Goal: Task Accomplishment & Management: Manage account settings

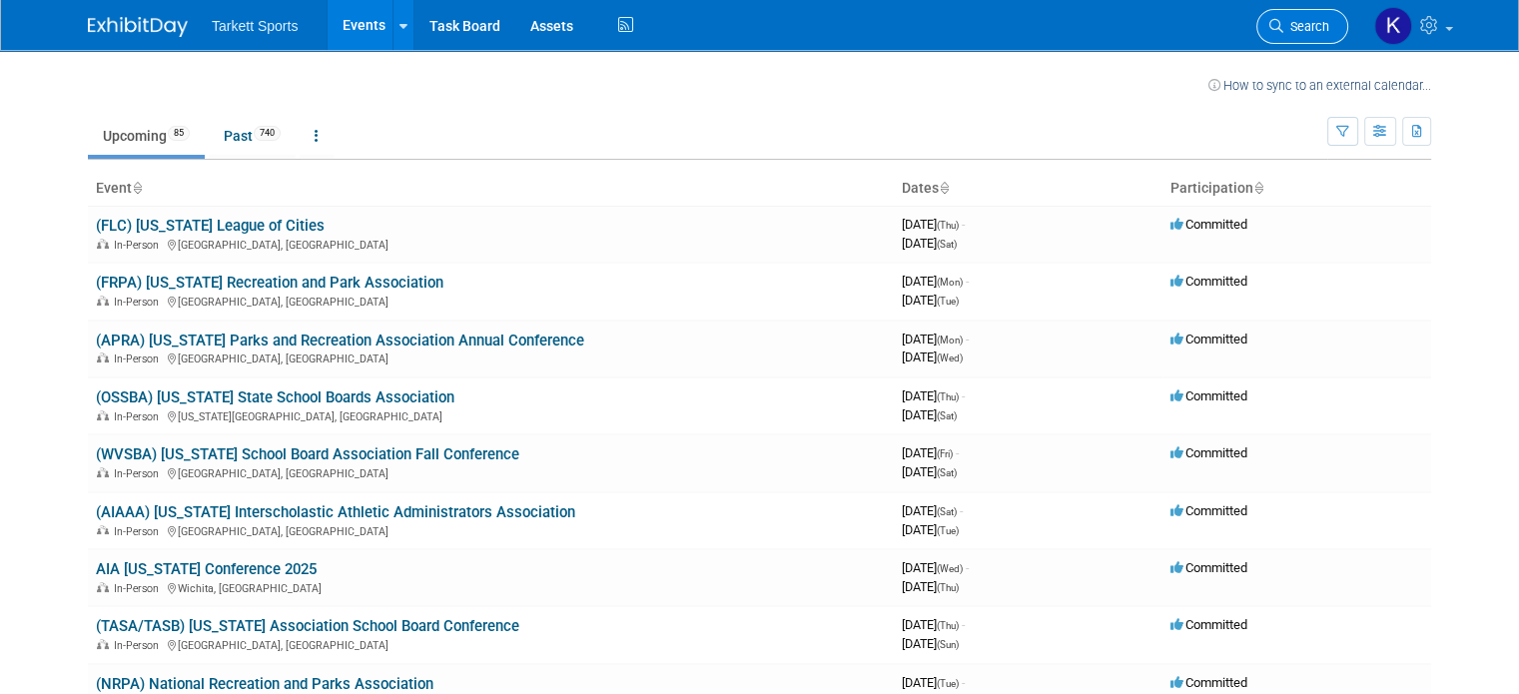
click at [1319, 22] on span "Search" at bounding box center [1306, 26] width 46 height 15
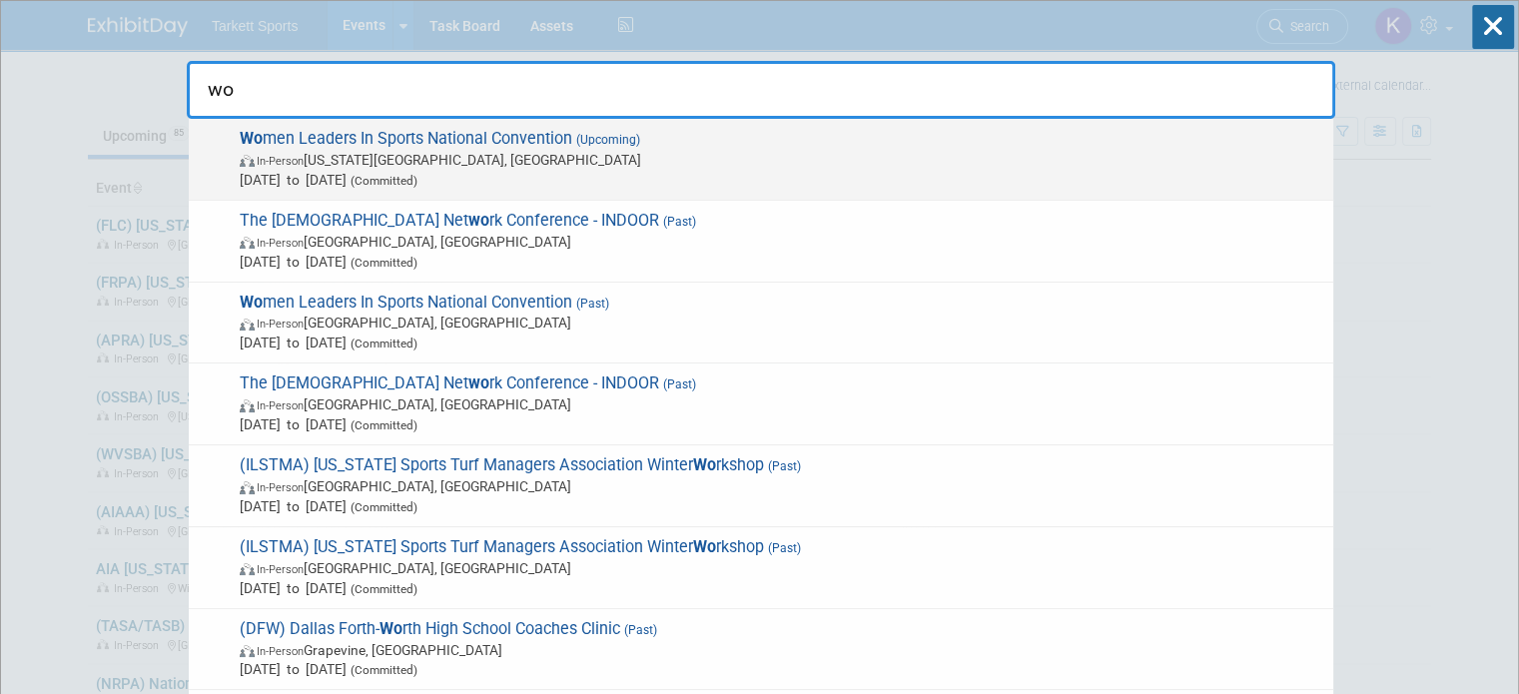
type input "wo"
click at [516, 135] on span "Wo men Leaders In Sports National Convention (Upcoming) In-Person Kansas City, …" at bounding box center [778, 159] width 1089 height 61
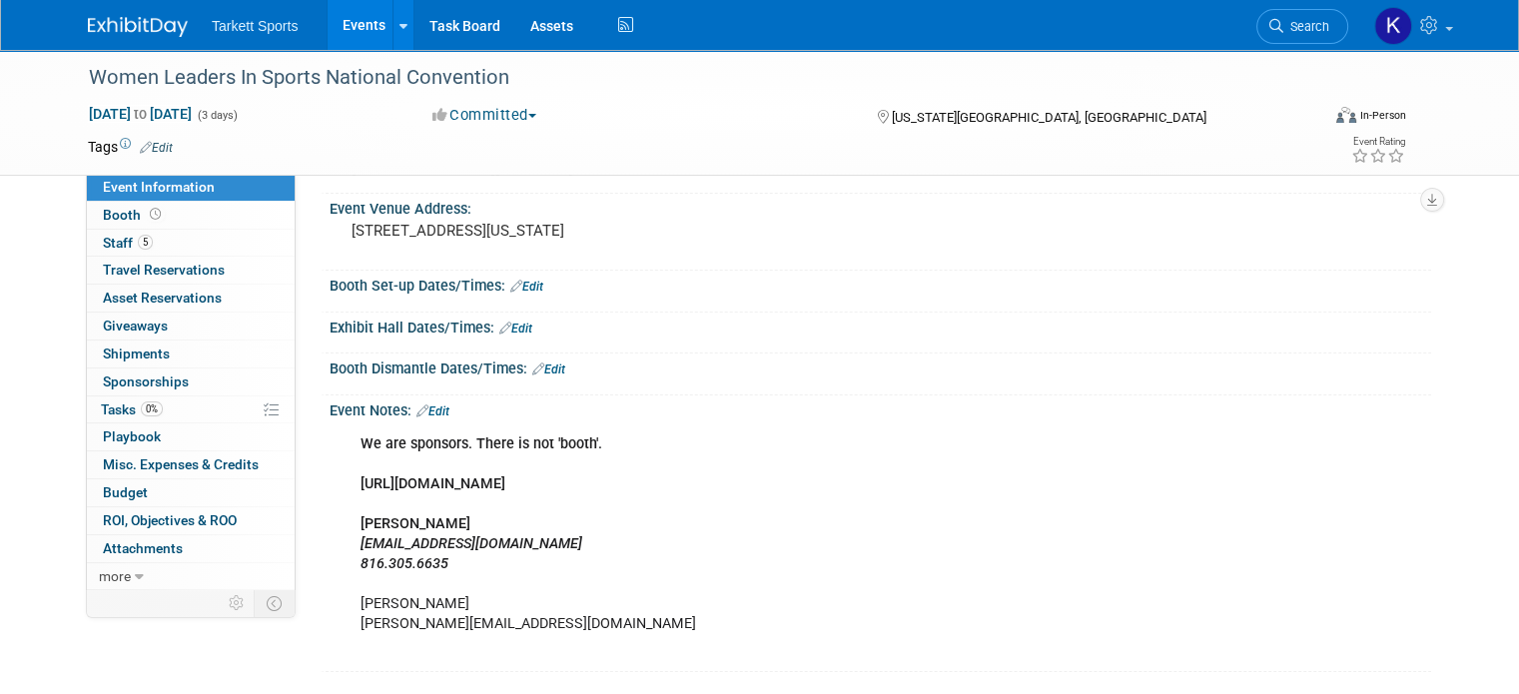
scroll to position [100, 0]
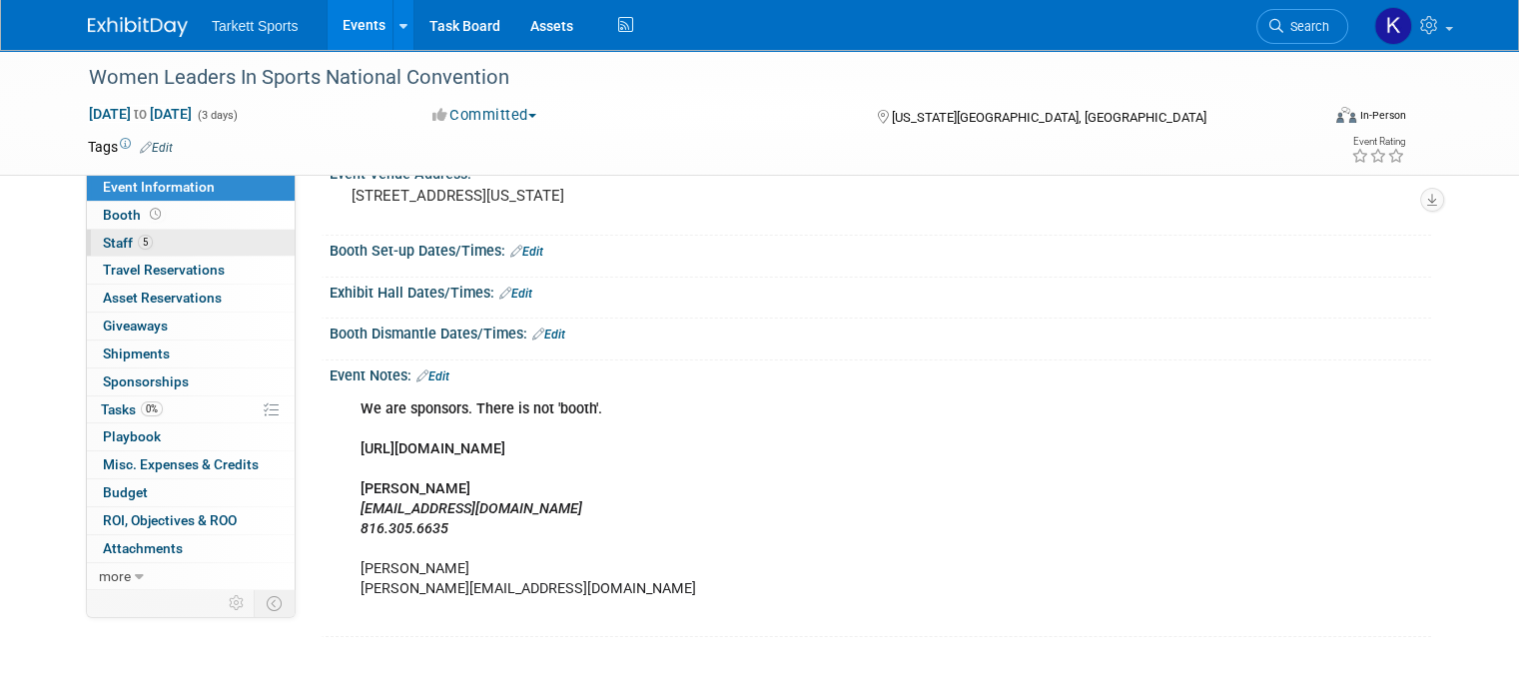
click at [141, 233] on link "5 Staff 5" at bounding box center [191, 243] width 208 height 27
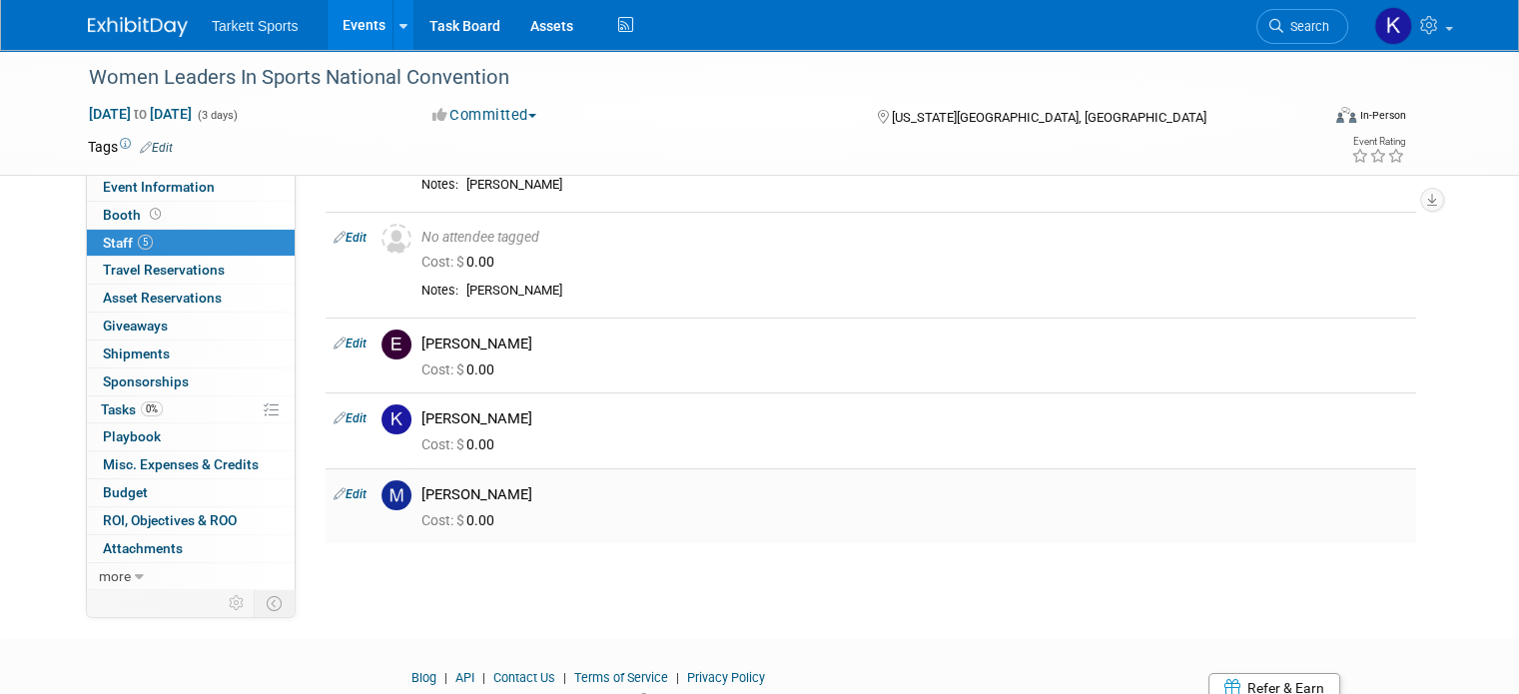
scroll to position [0, 0]
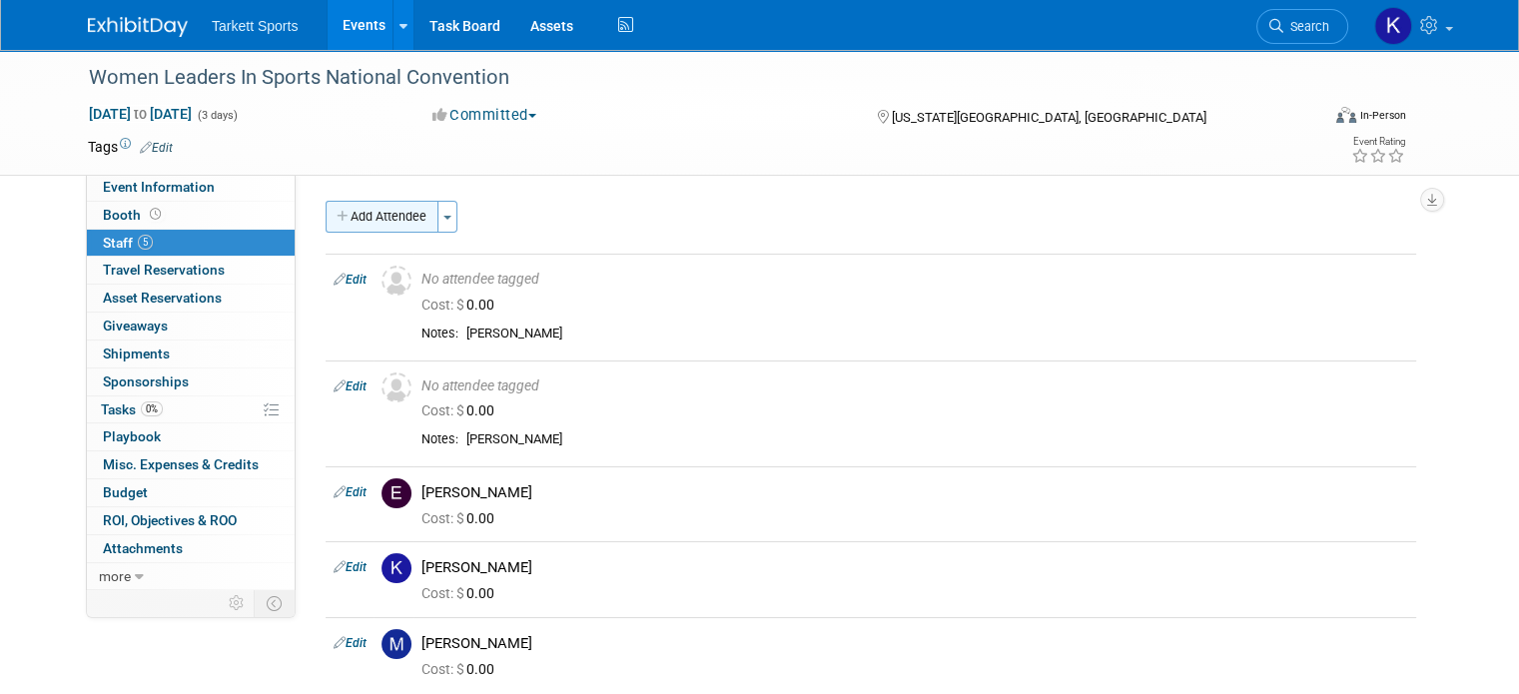
click at [342, 218] on button "Add Attendee" at bounding box center [382, 217] width 113 height 32
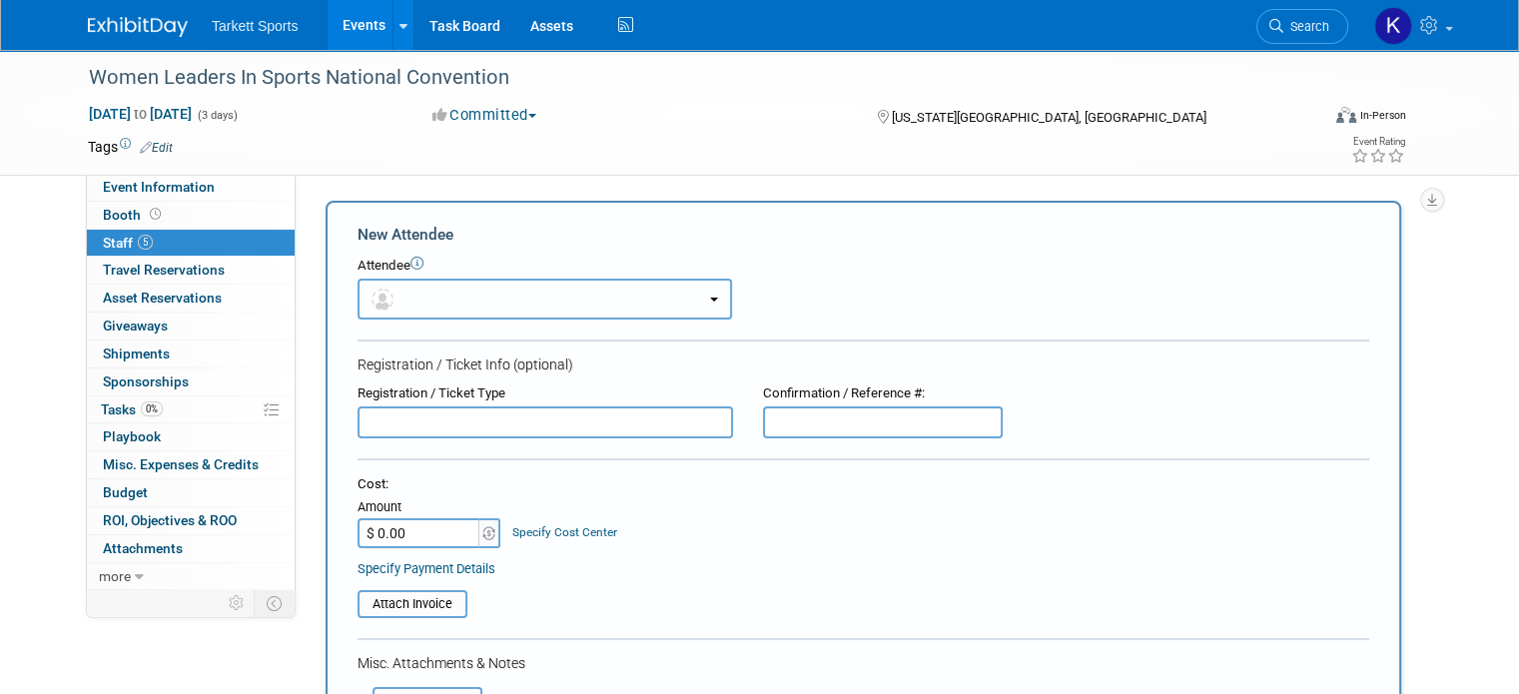
click at [696, 304] on button "button" at bounding box center [544, 299] width 374 height 41
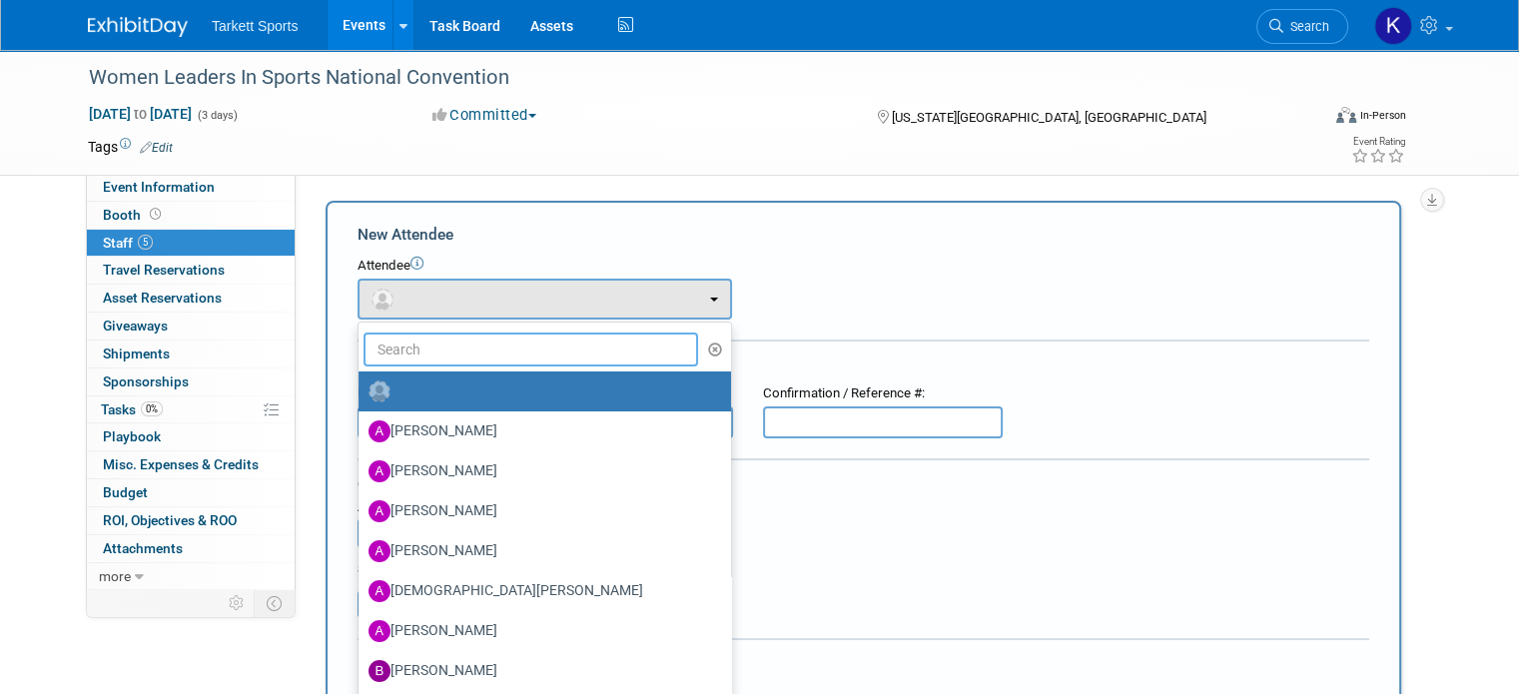
click at [487, 353] on input "text" at bounding box center [530, 350] width 335 height 34
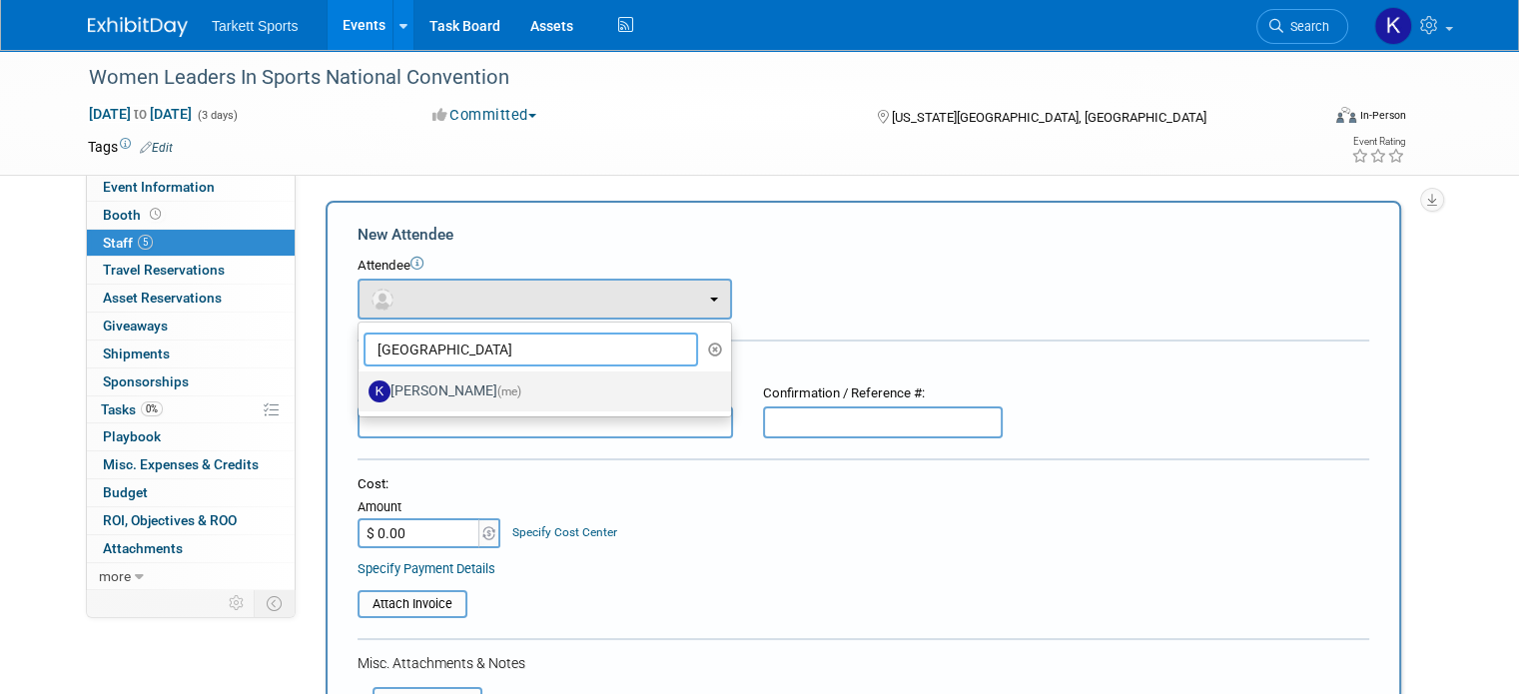
type input "[GEOGRAPHIC_DATA]"
click at [503, 386] on label "[PERSON_NAME] (me)" at bounding box center [539, 391] width 343 height 32
click at [361, 386] on input "[PERSON_NAME] (me)" at bounding box center [354, 388] width 13 height 13
select select "a3e0c653-fe70-464b-977d-730608a138fa"
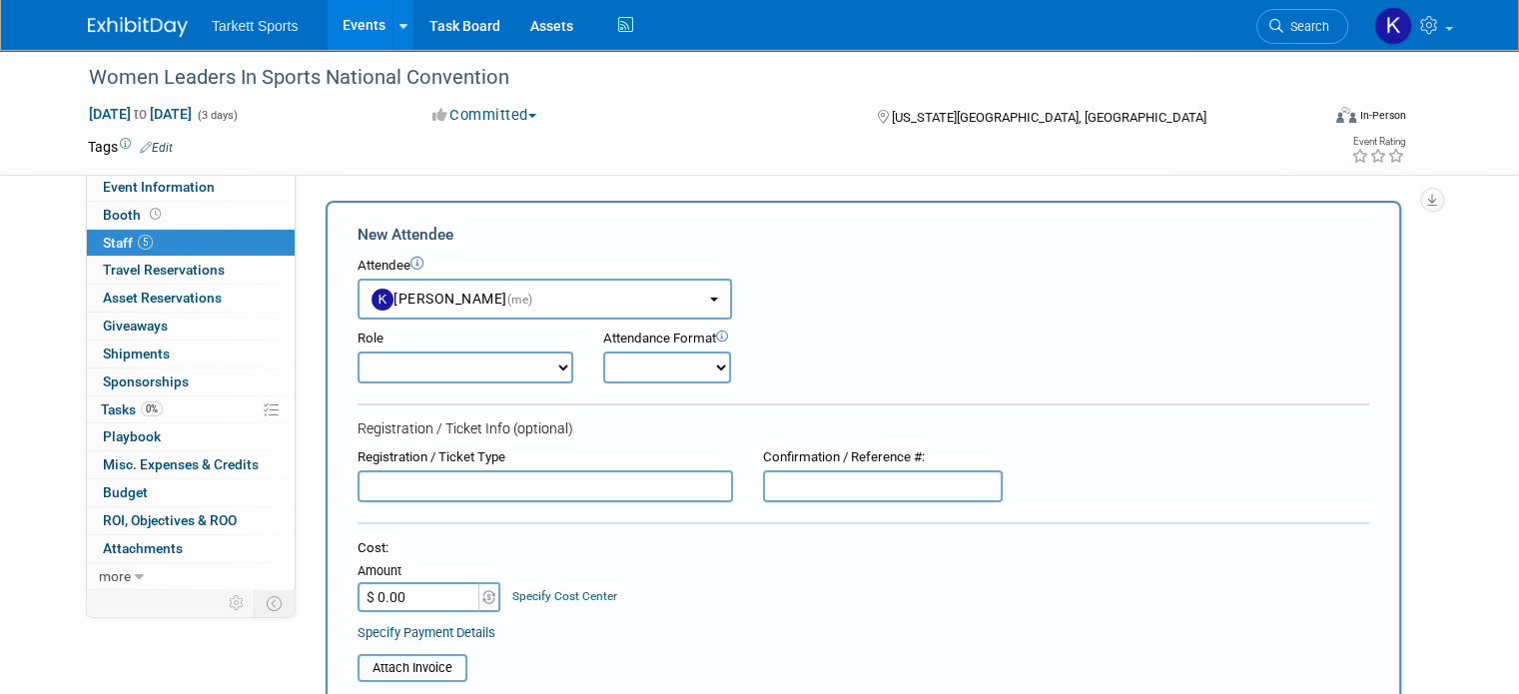
click at [519, 358] on select "Captain Demonstrator Event Staff Host Marketing Staff Planner Presenter" at bounding box center [465, 367] width 216 height 32
click at [397, 366] on select "Captain Demonstrator Event Staff Host Marketing Staff Planner Presenter" at bounding box center [465, 367] width 216 height 32
select select "4"
click at [357, 351] on select "Captain Demonstrator Event Staff Host Marketing Staff Planner Presenter" at bounding box center [465, 367] width 216 height 32
click at [656, 357] on select "Onsite Remote" at bounding box center [667, 367] width 128 height 32
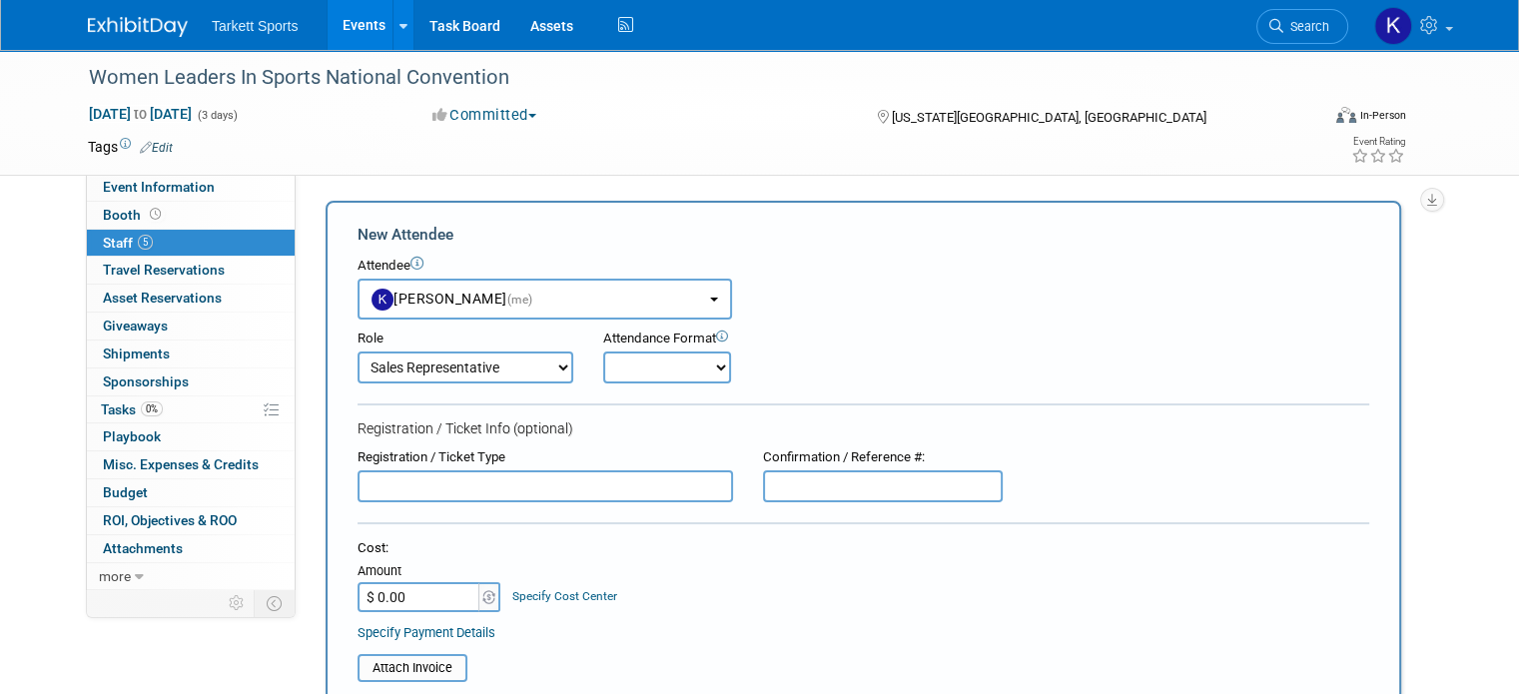
select select "1"
click at [603, 351] on select "Onsite Remote" at bounding box center [667, 367] width 128 height 32
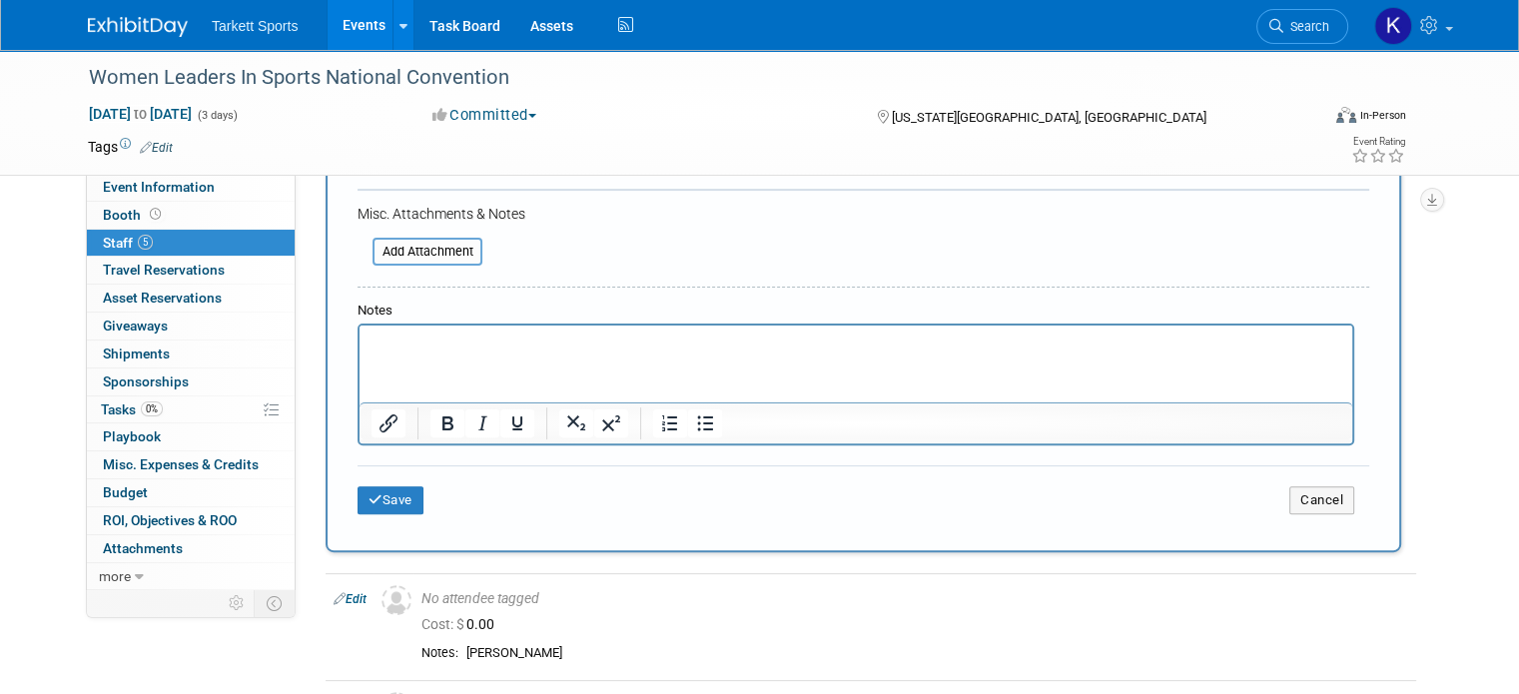
scroll to position [599, 0]
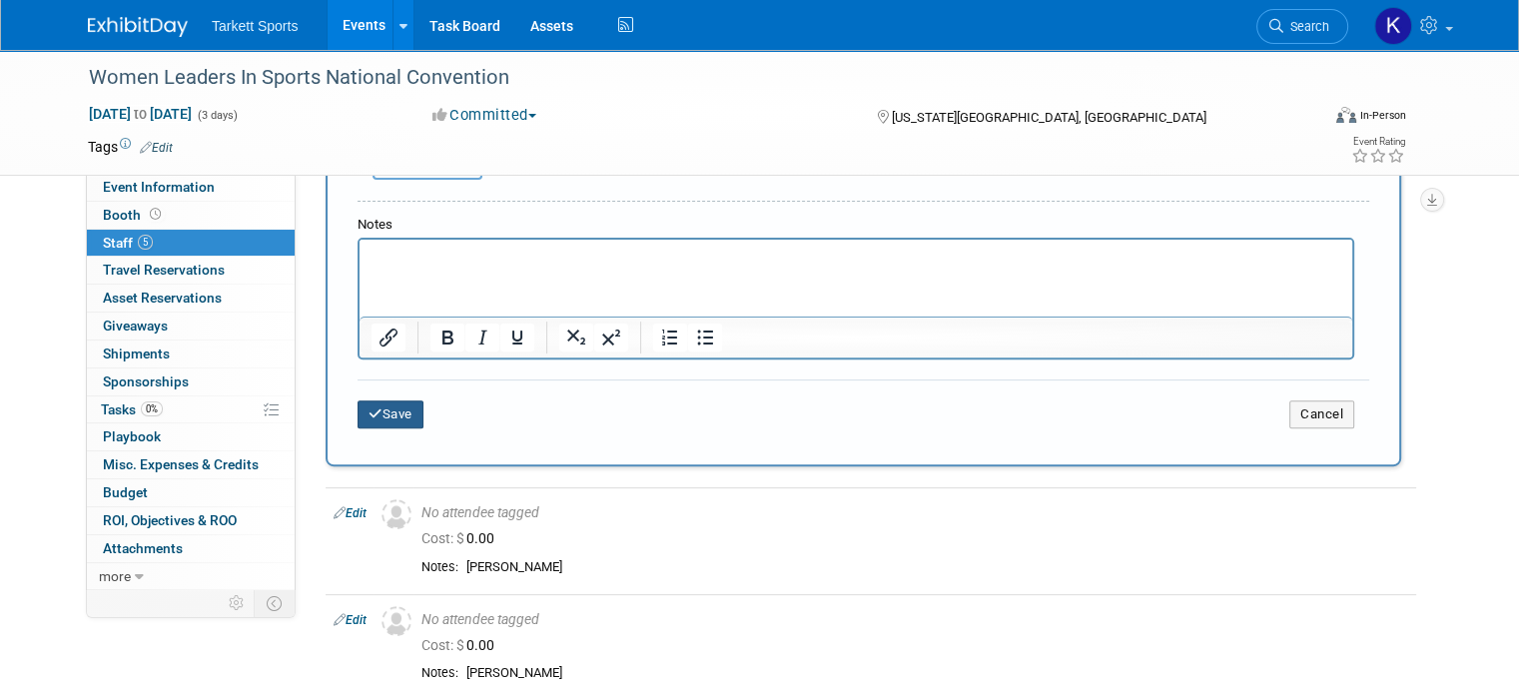
click at [357, 414] on button "Save" at bounding box center [390, 414] width 66 height 28
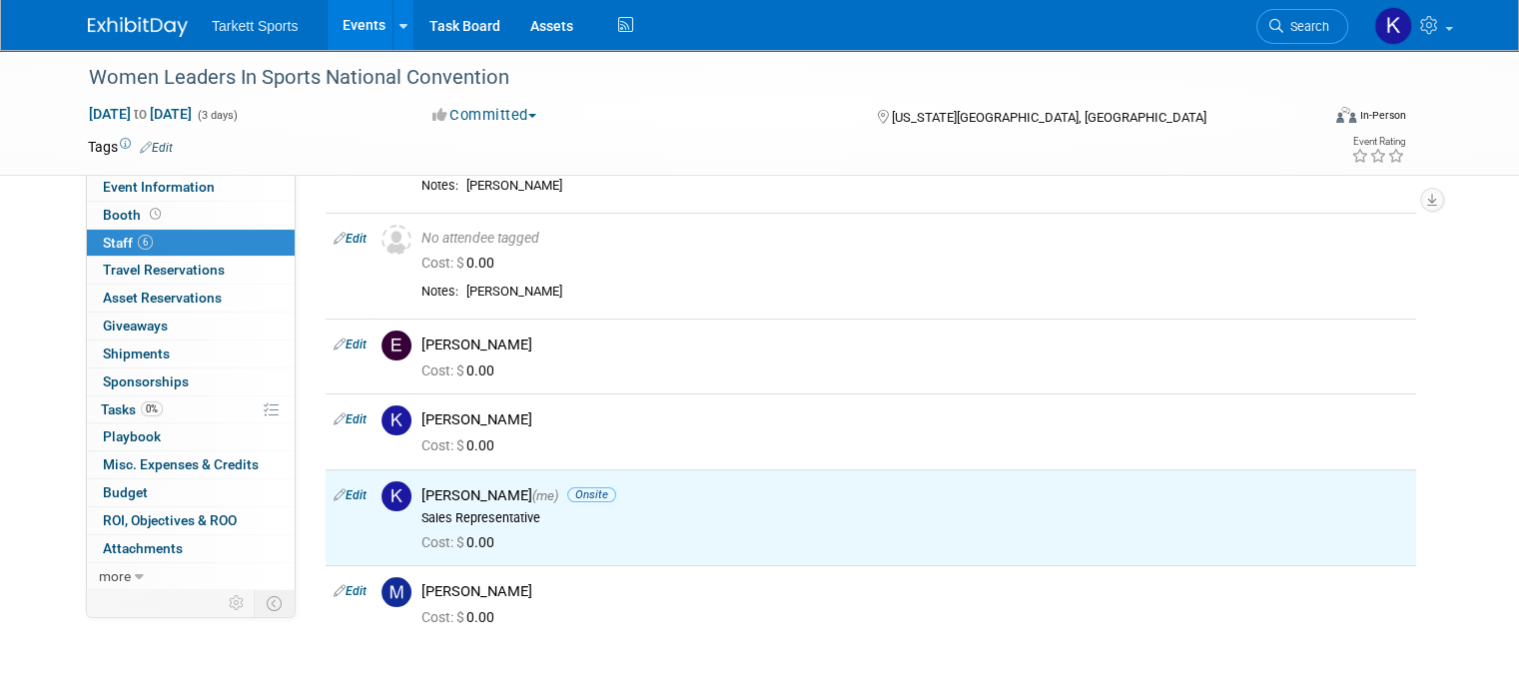
scroll to position [128, 0]
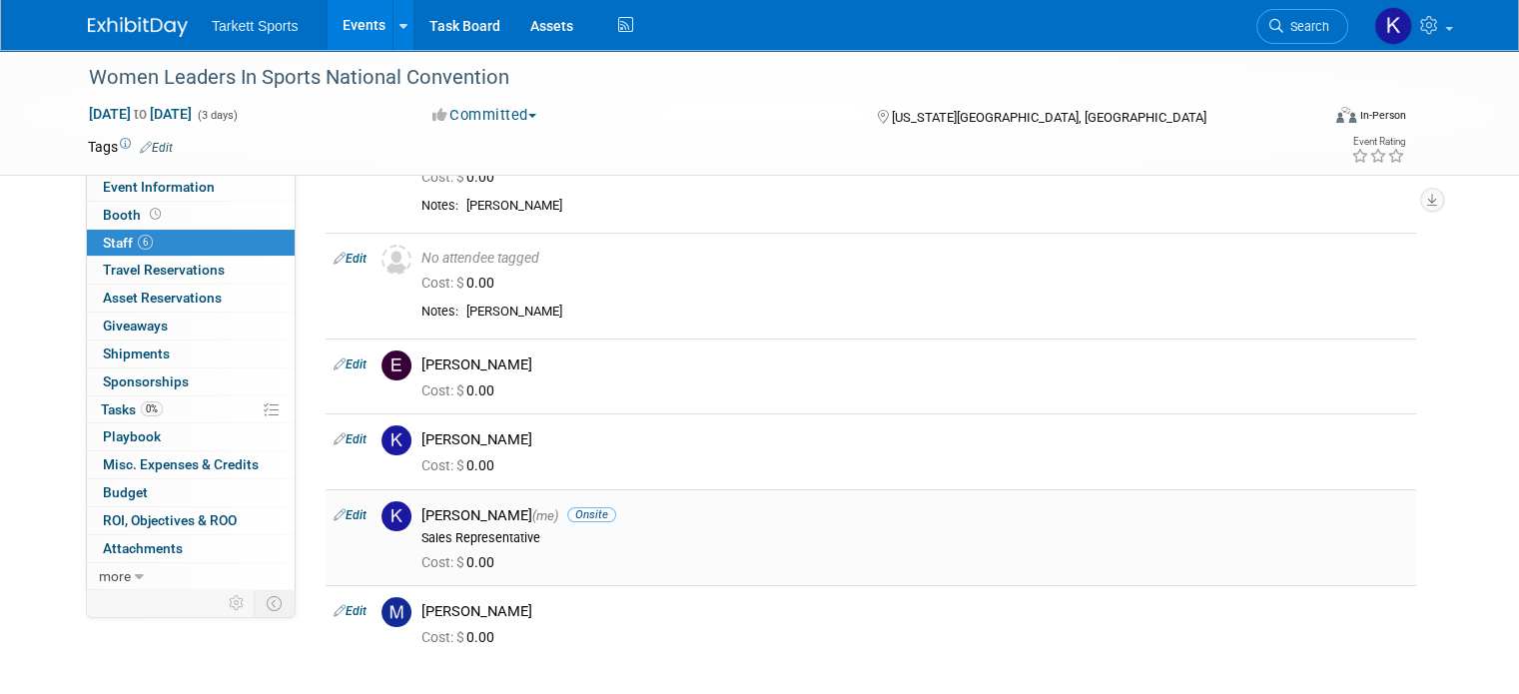
click at [609, 518] on span "Onsite" at bounding box center [591, 514] width 49 height 15
click at [497, 519] on div "[PERSON_NAME] (me) Onsite" at bounding box center [914, 515] width 987 height 19
click at [381, 524] on img at bounding box center [396, 516] width 30 height 30
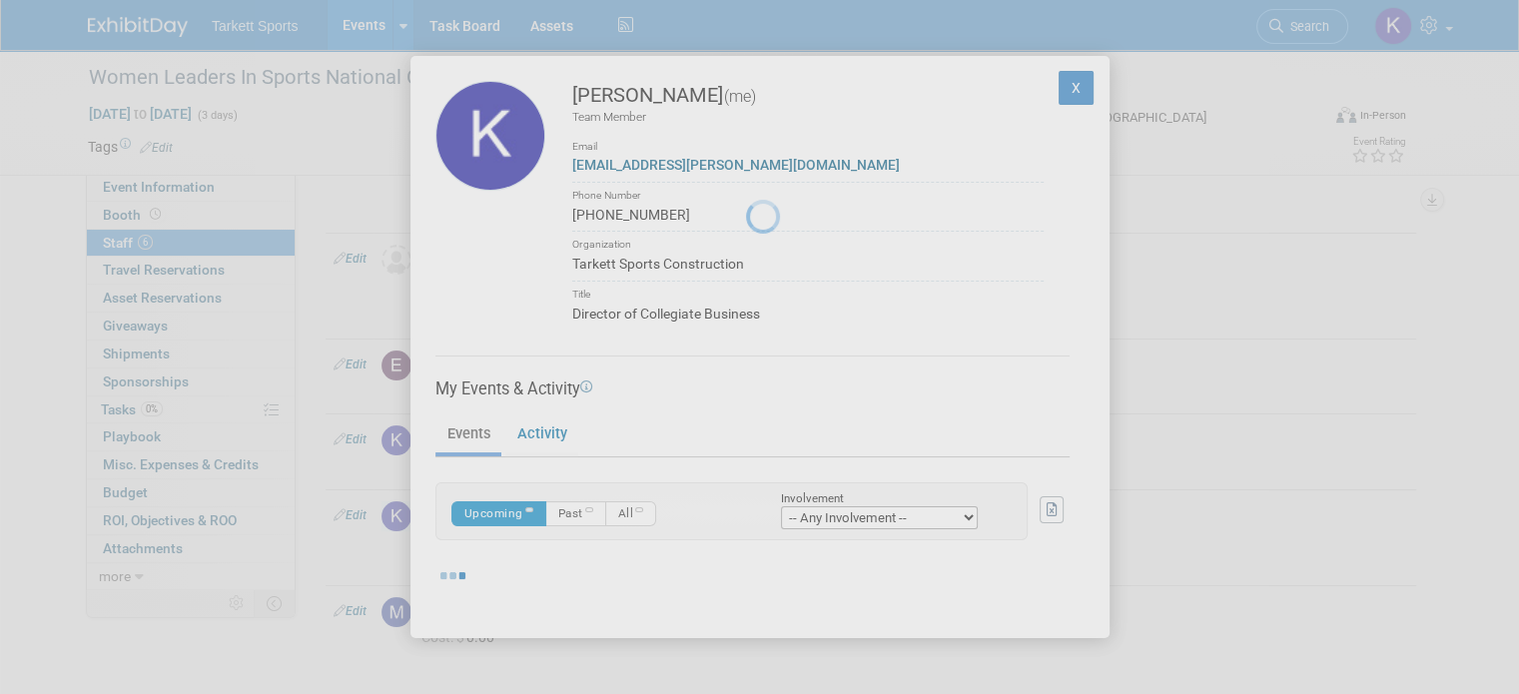
click at [325, 510] on body "Tarkett Sports Events Recently Viewed Events: Women Leaders In Sports National …" at bounding box center [759, 219] width 1519 height 694
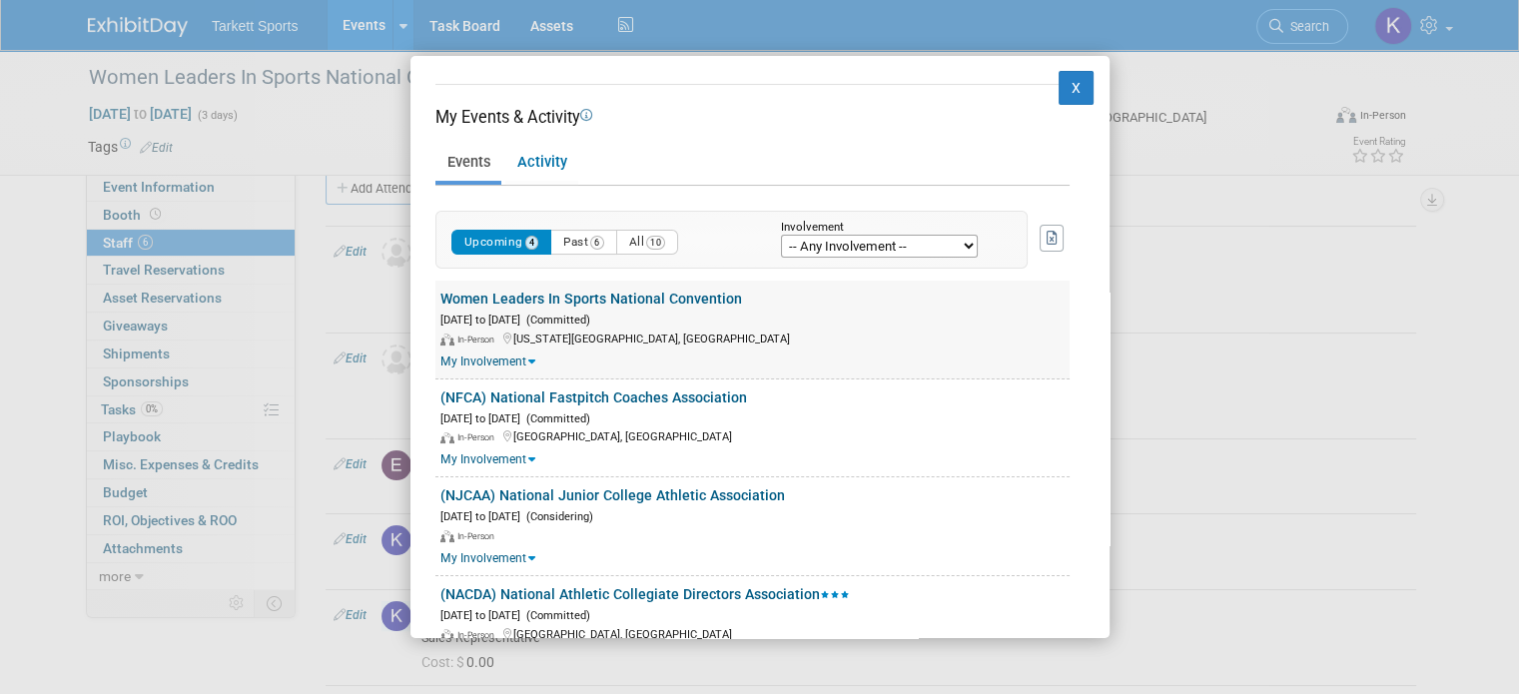
scroll to position [300, 0]
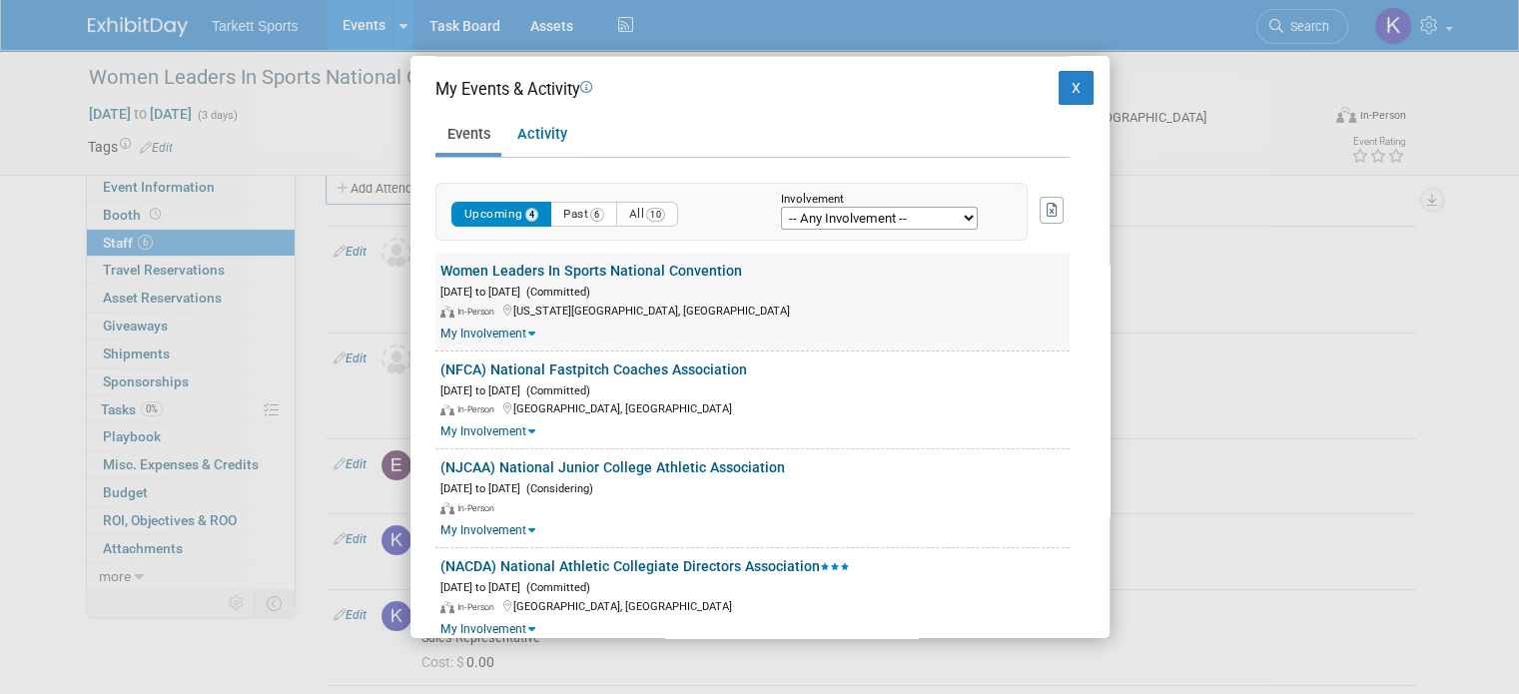
click at [508, 332] on link "My Involvement" at bounding box center [487, 334] width 95 height 14
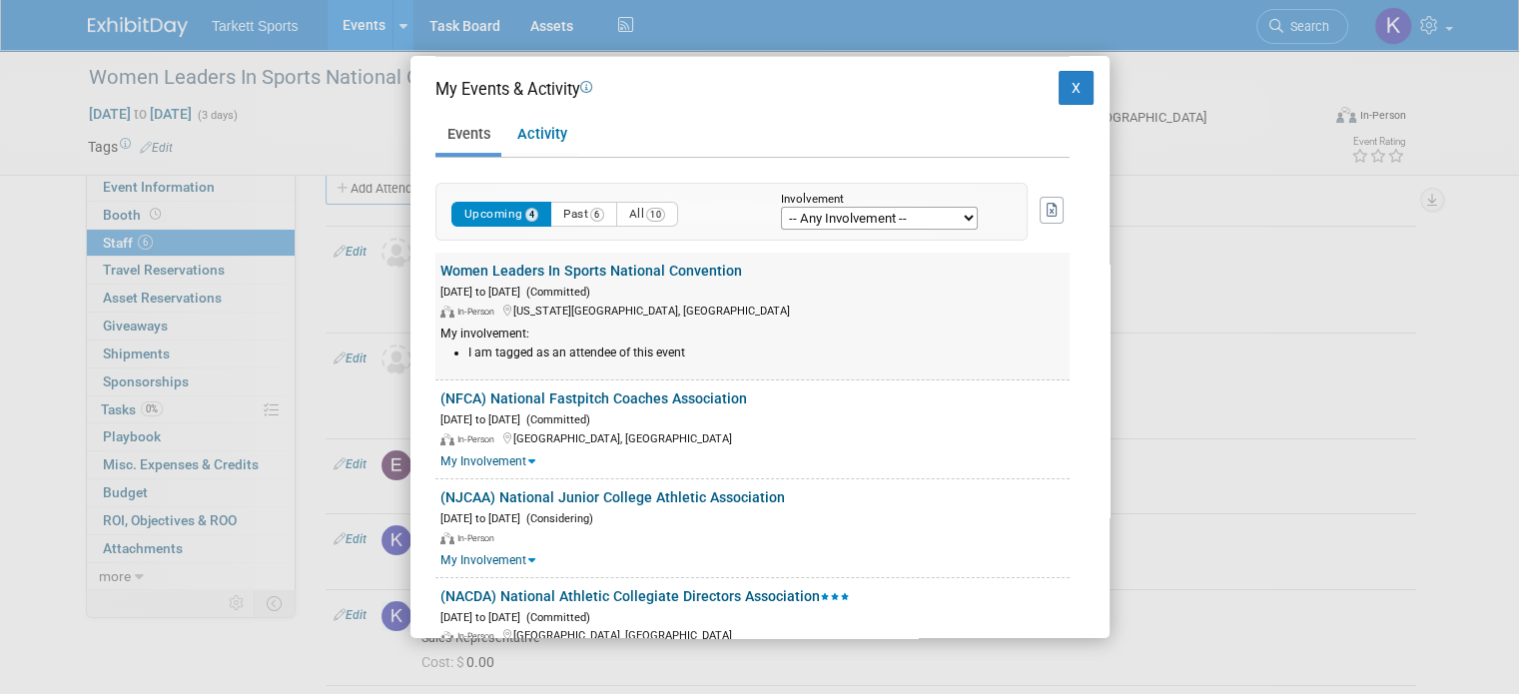
click at [508, 332] on div "My involvement:" at bounding box center [754, 334] width 629 height 17
click at [1074, 89] on button "X" at bounding box center [1076, 88] width 36 height 34
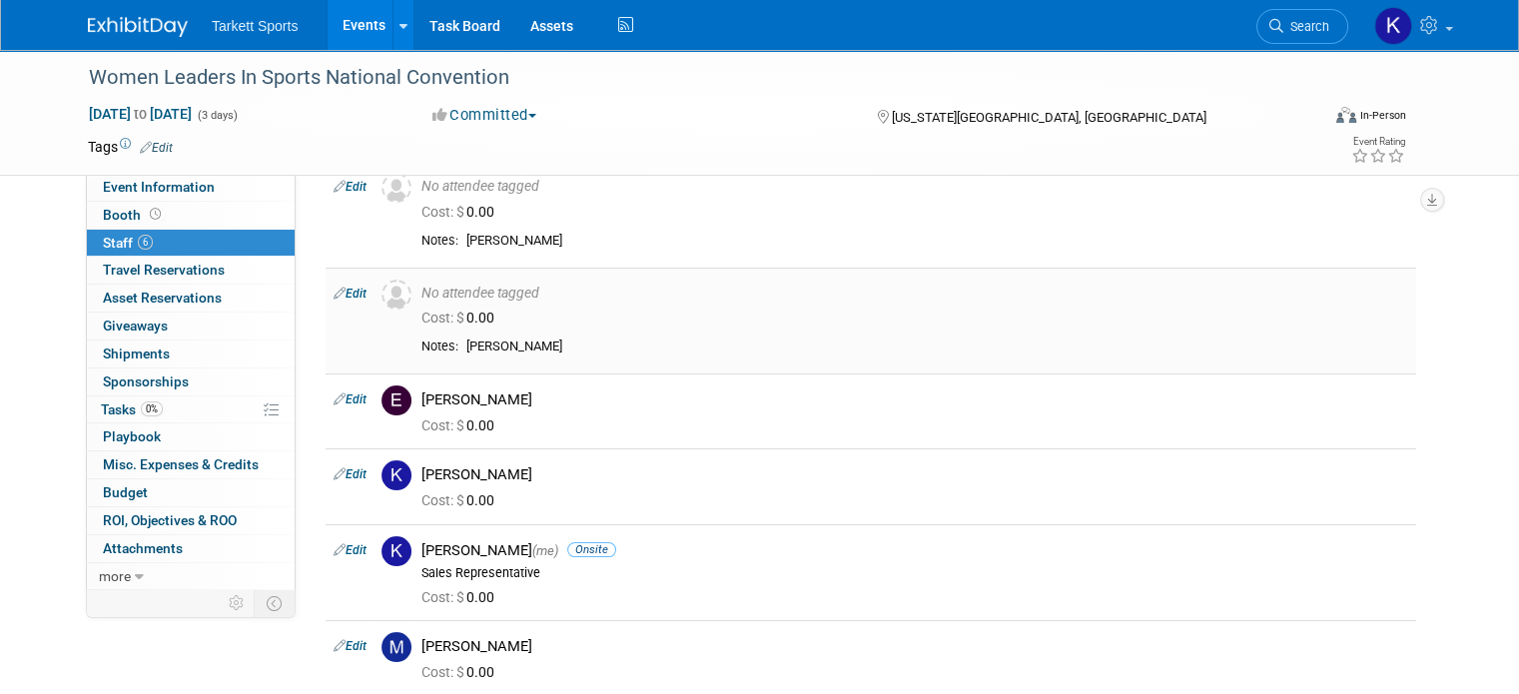
scroll to position [0, 0]
